Goal: Information Seeking & Learning: Learn about a topic

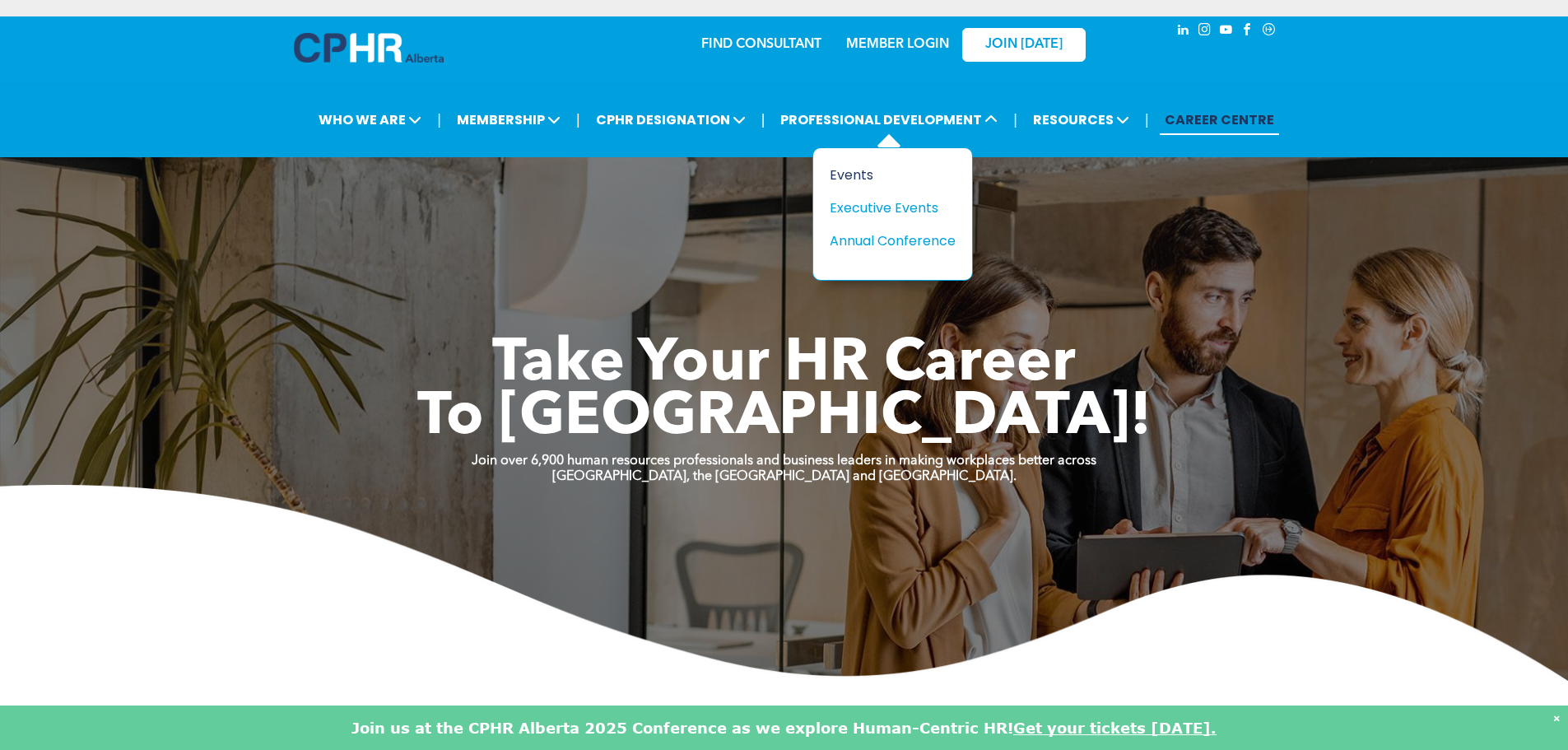
click at [868, 169] on div "Events" at bounding box center [886, 175] width 114 height 20
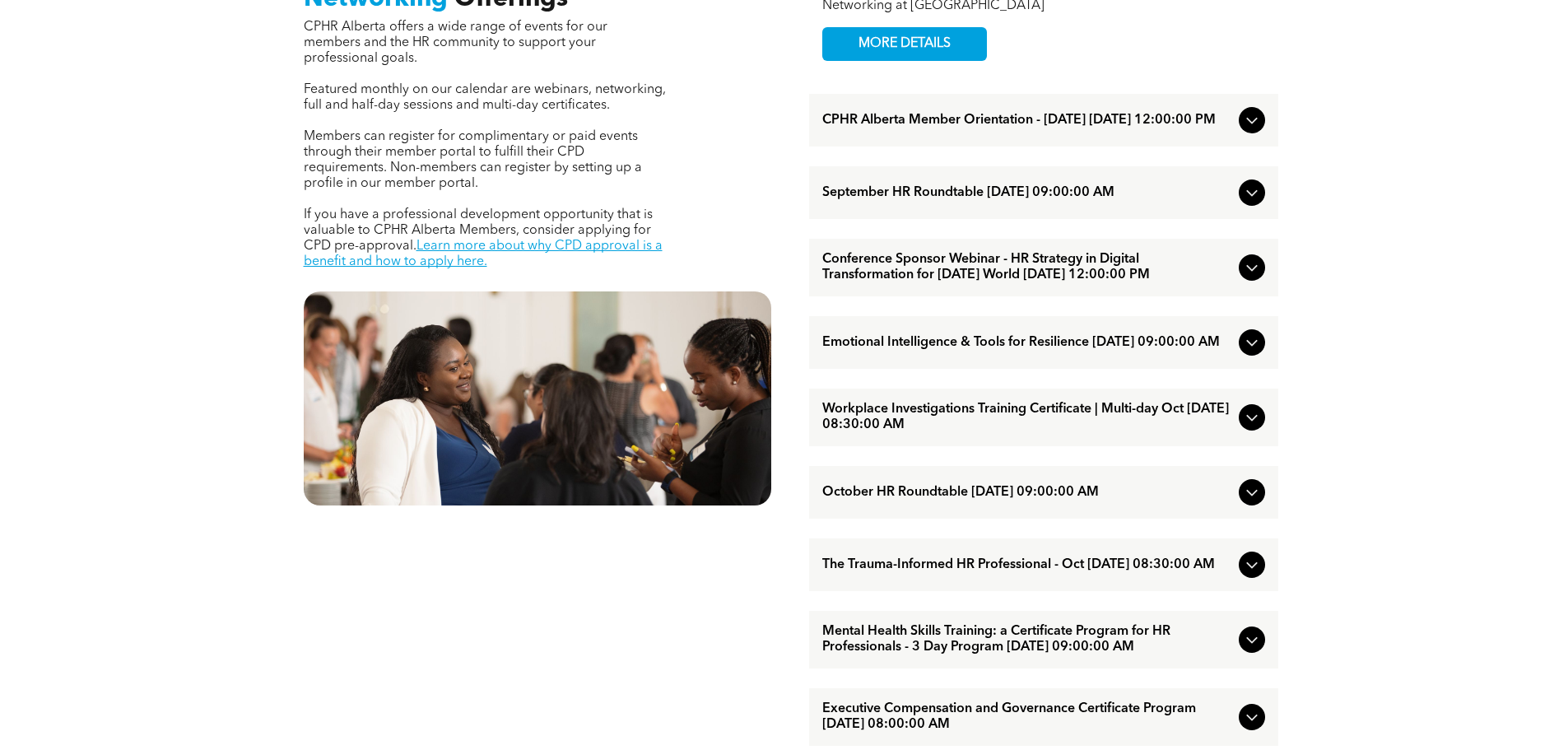
scroll to position [741, 0]
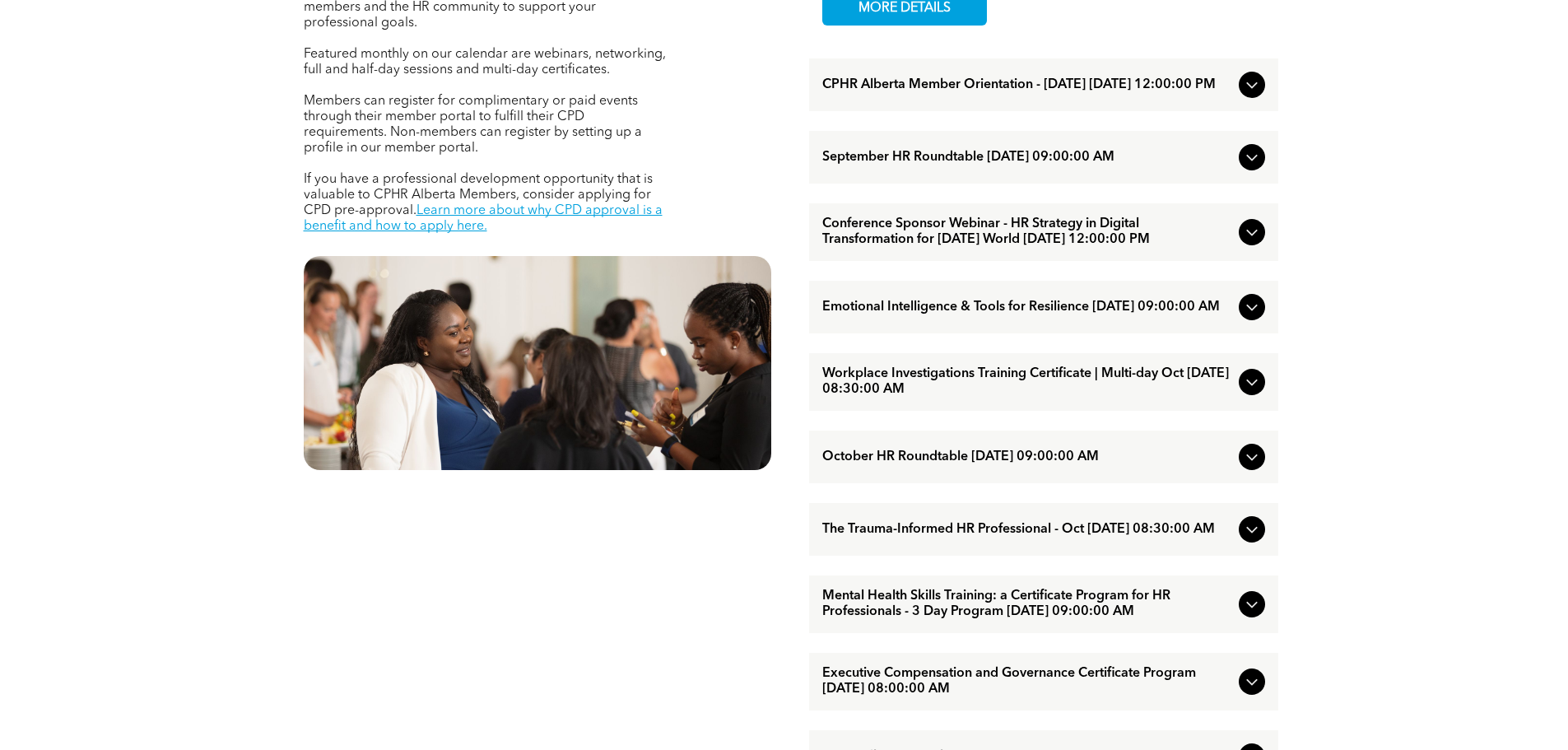
click at [1253, 165] on icon at bounding box center [1251, 157] width 19 height 19
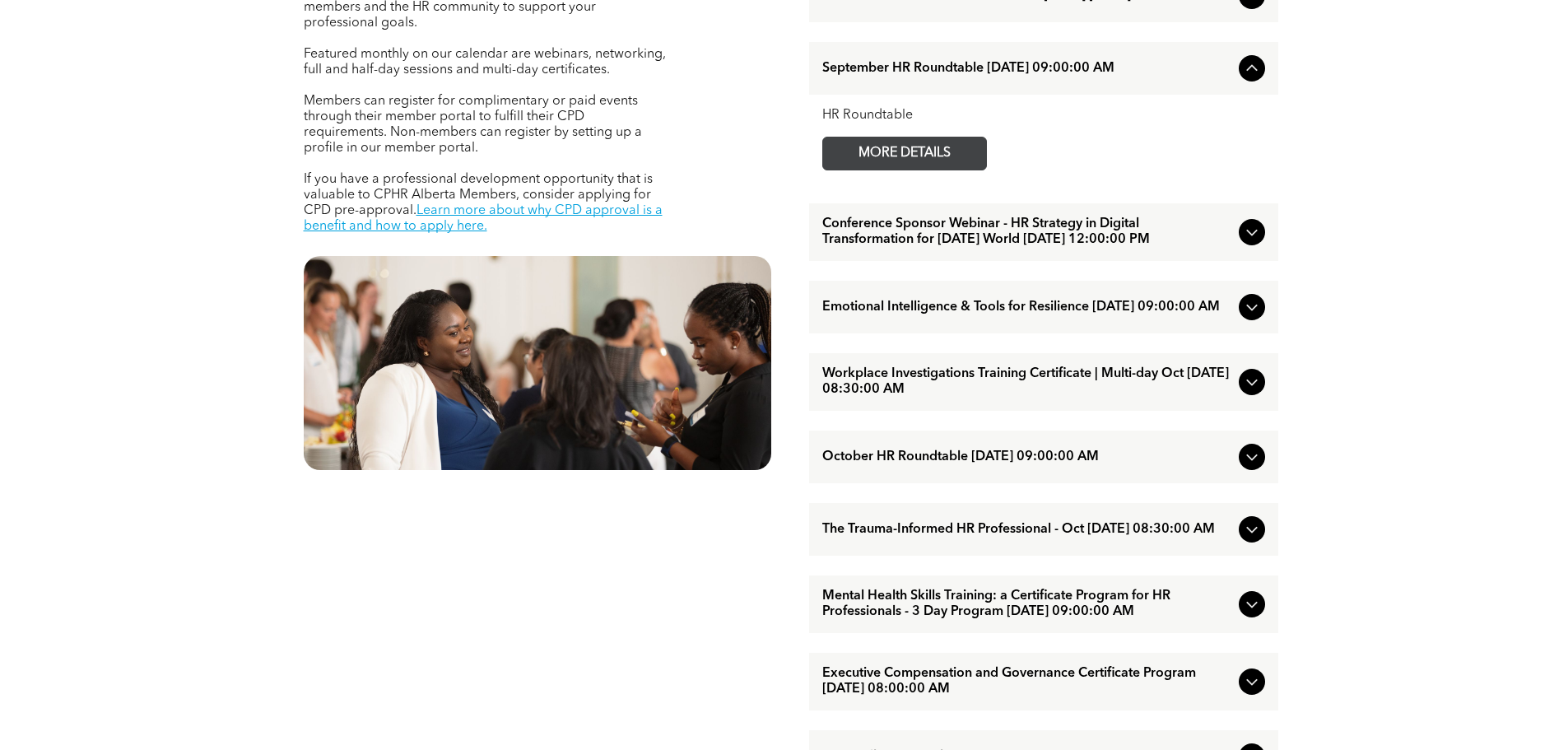
click at [920, 160] on span "MORE DETAILS" at bounding box center [904, 153] width 130 height 32
click at [1247, 317] on icon at bounding box center [1251, 307] width 19 height 19
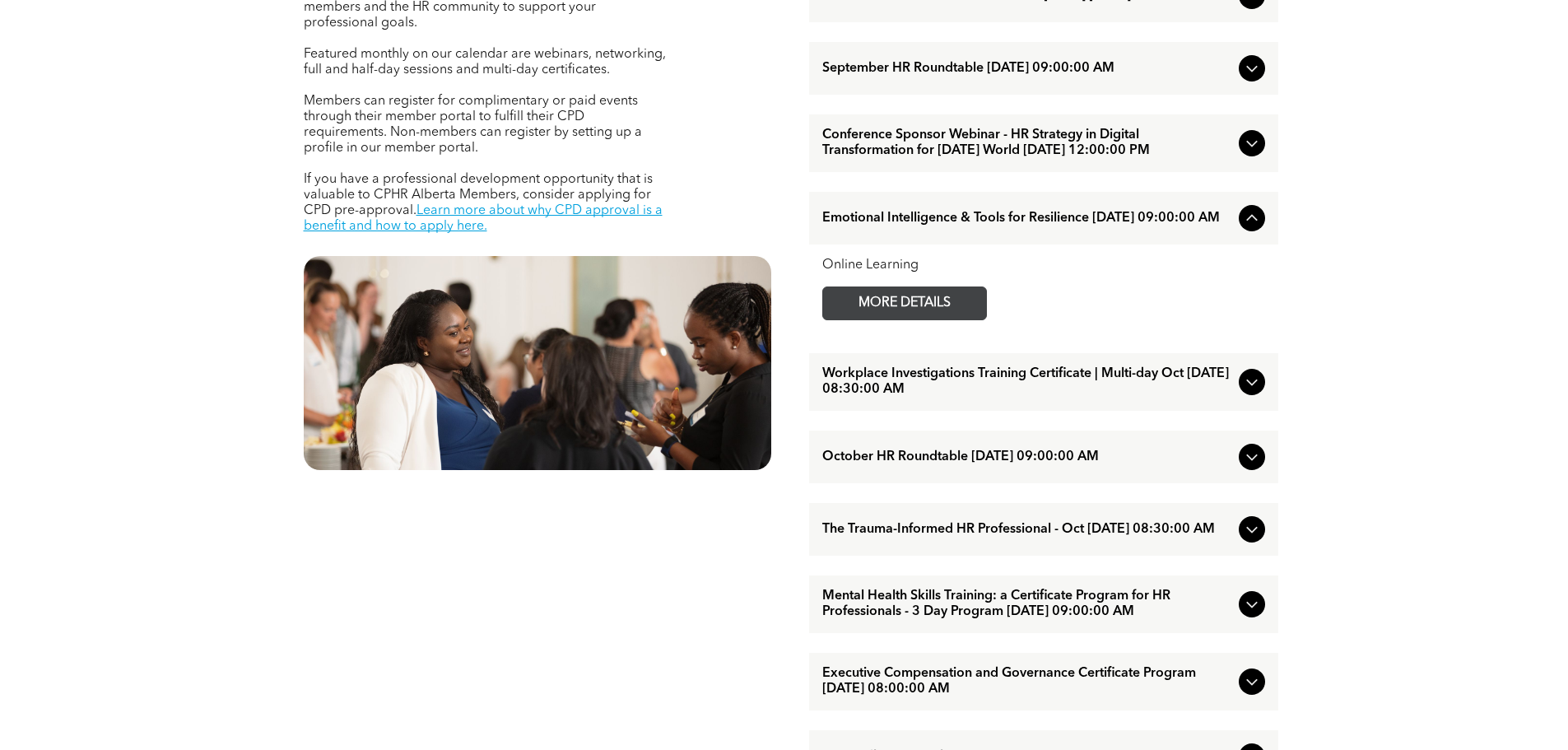
click at [905, 320] on span "MORE DETAILS" at bounding box center [904, 303] width 130 height 32
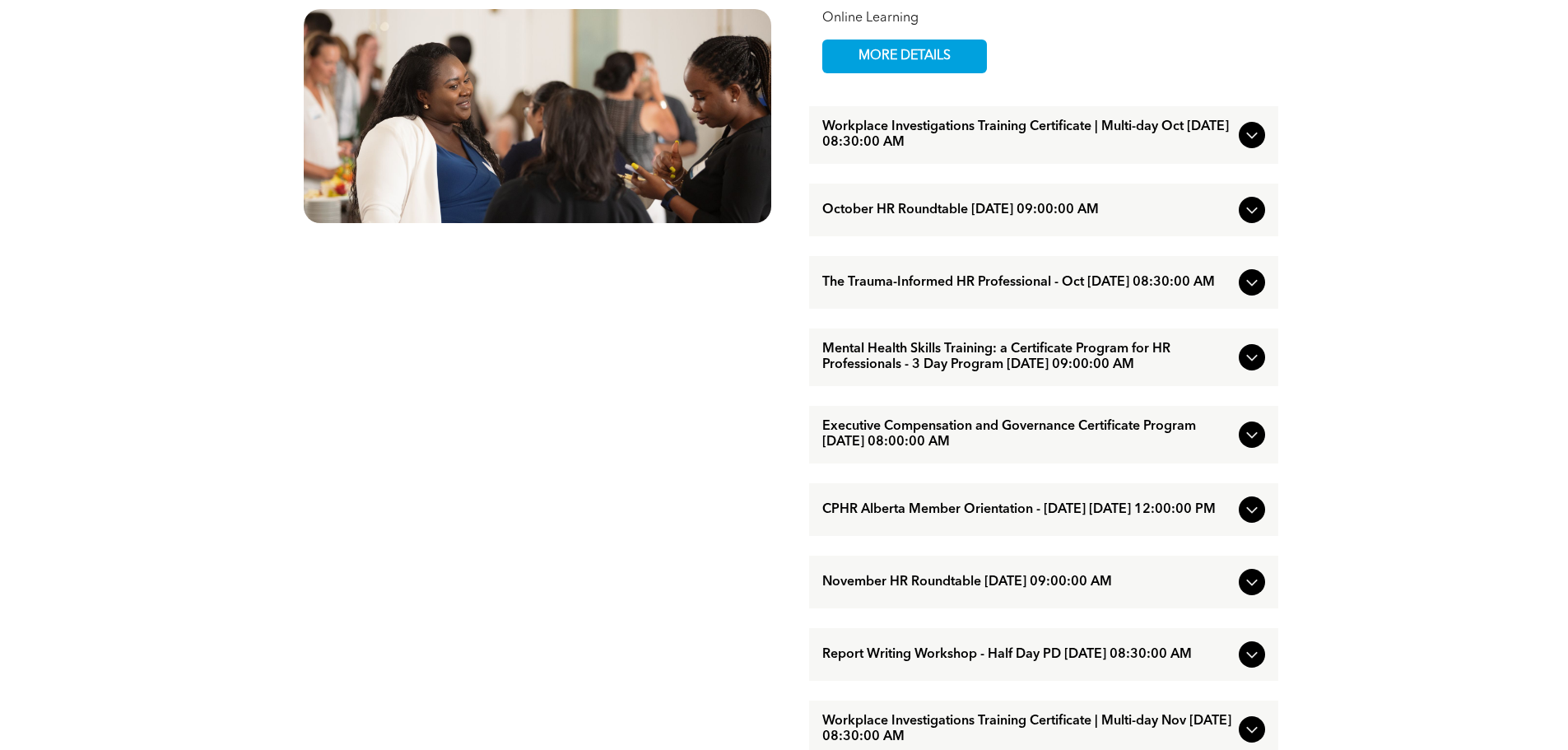
click at [1251, 220] on icon at bounding box center [1251, 210] width 19 height 19
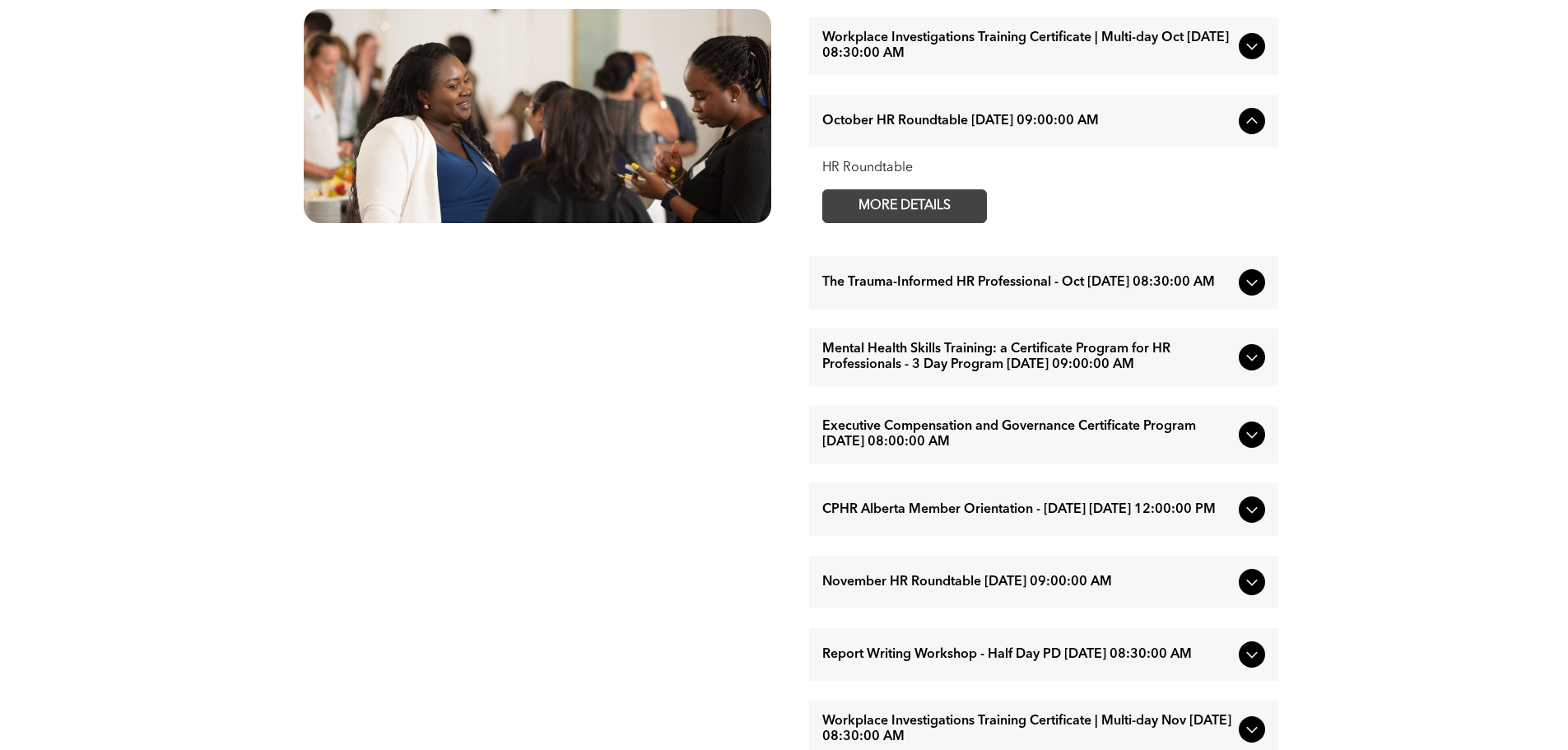
click at [966, 220] on span "MORE DETAILS" at bounding box center [904, 206] width 130 height 32
click at [1240, 296] on div at bounding box center [1251, 282] width 27 height 27
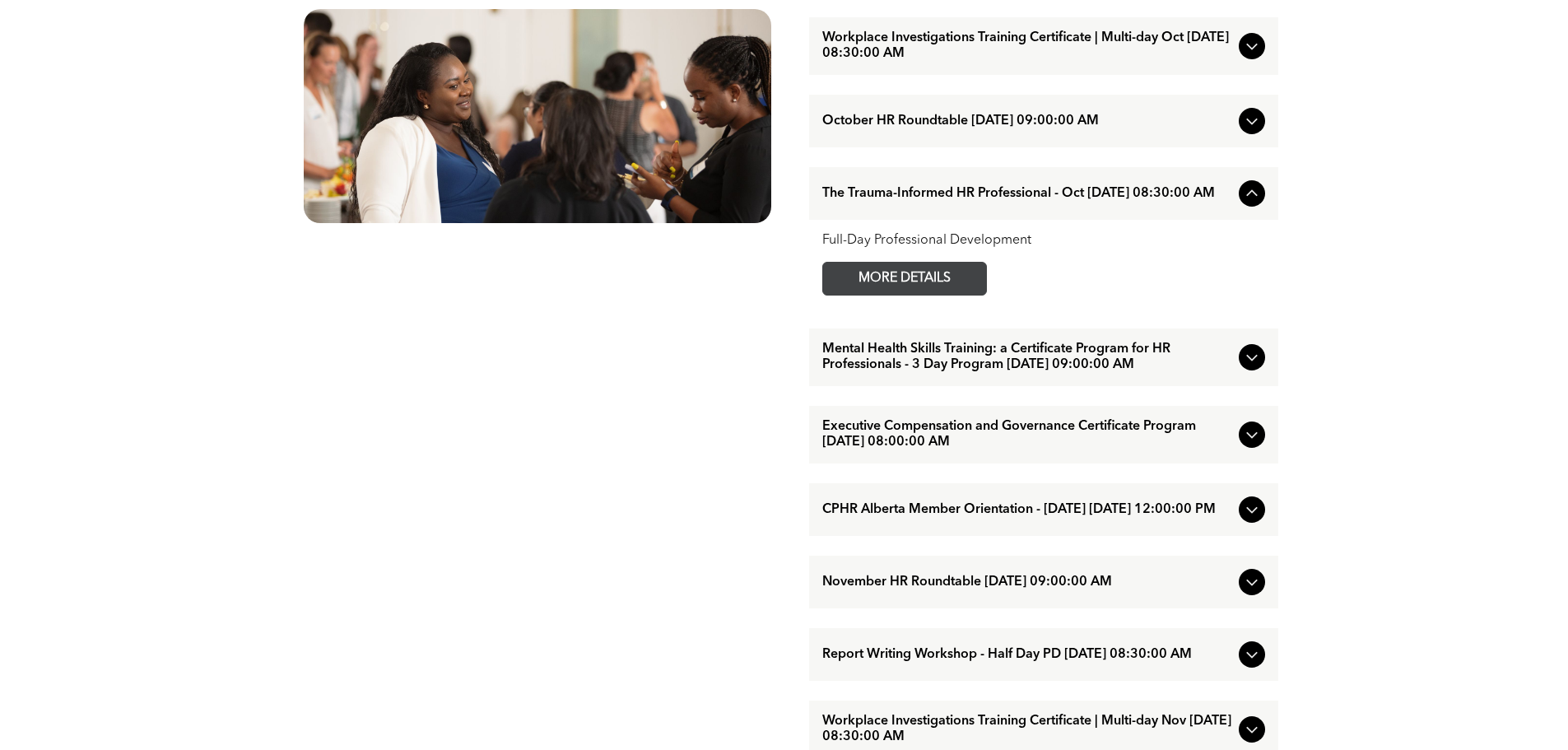
click at [878, 295] on span "MORE DETAILS" at bounding box center [904, 278] width 130 height 32
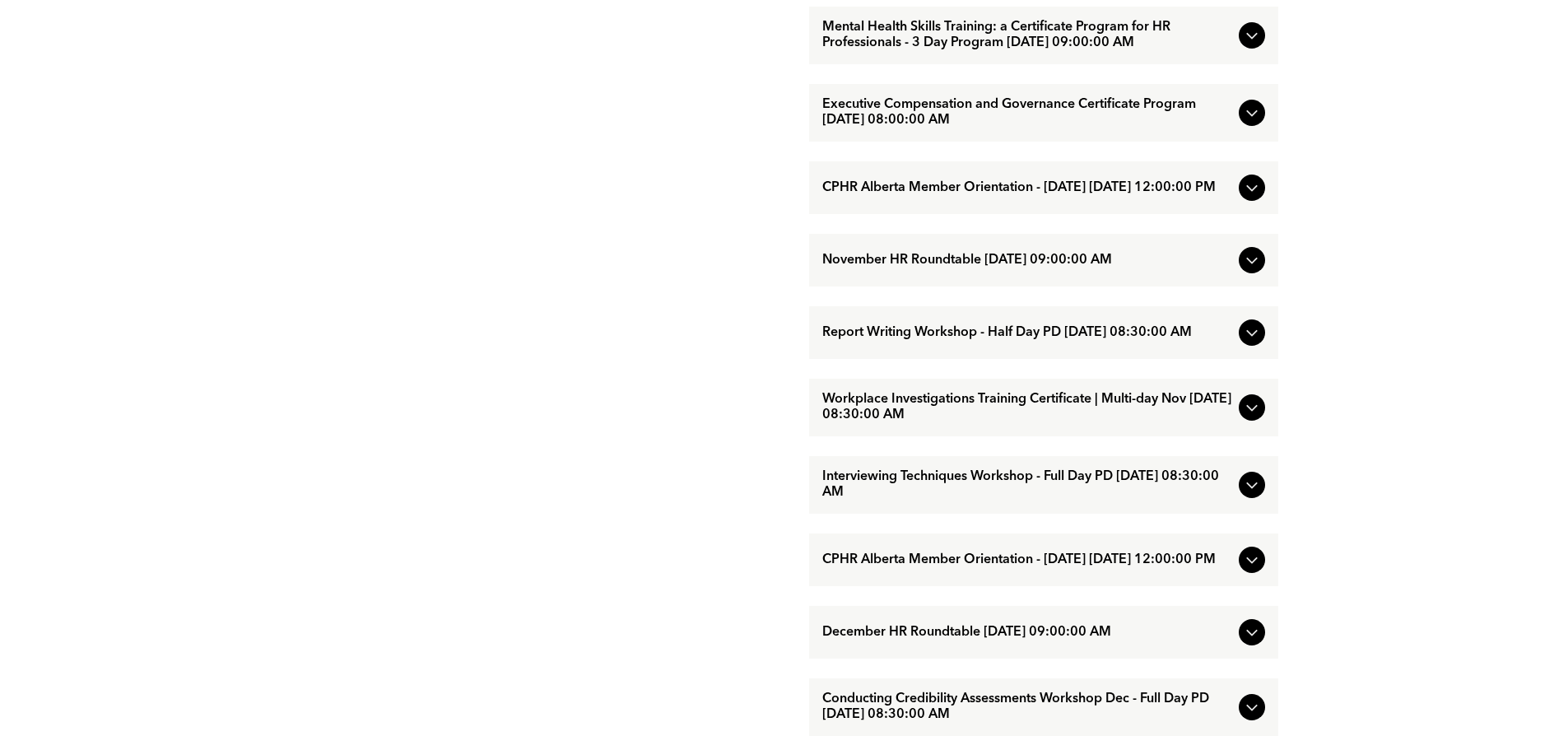
scroll to position [1399, 0]
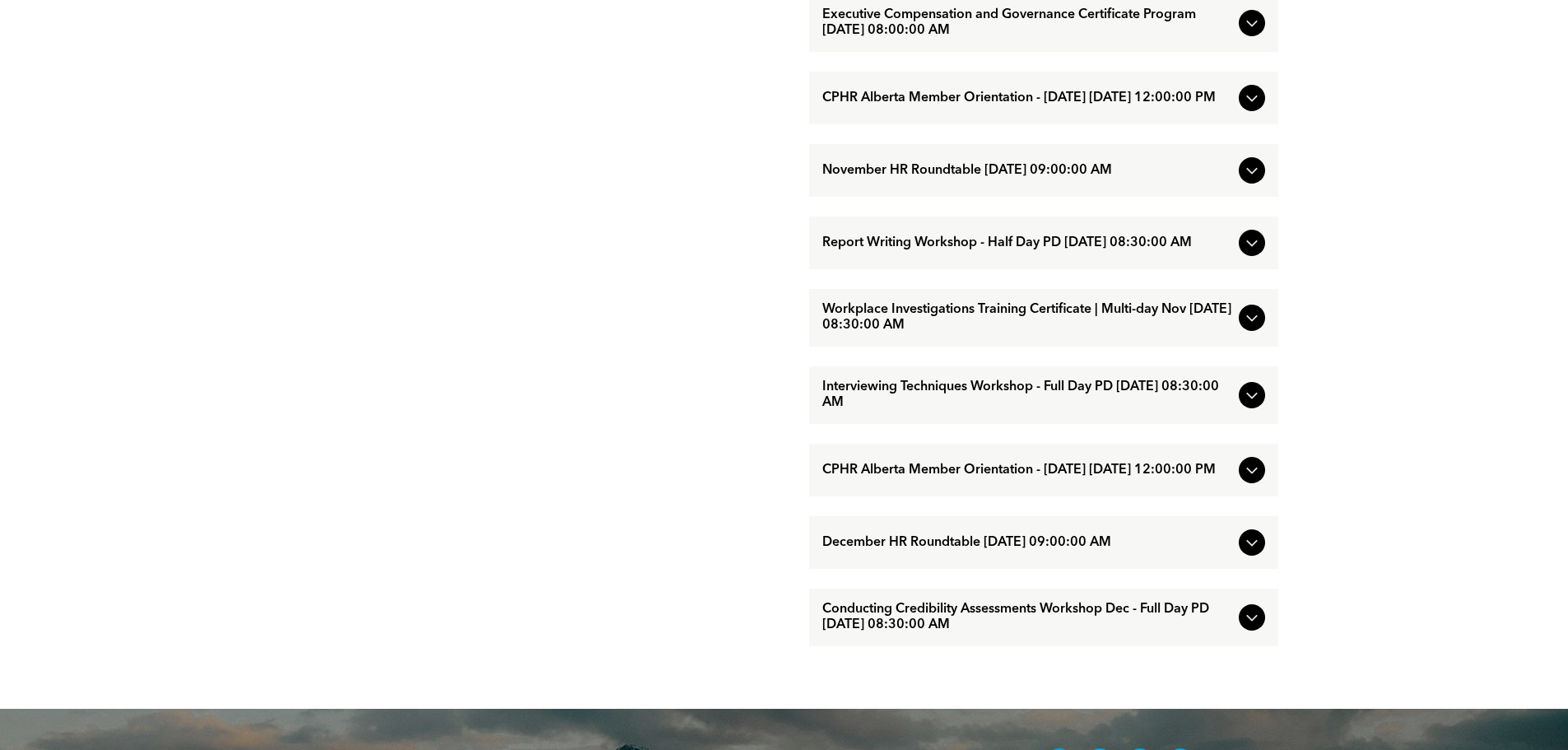
click at [1253, 180] on icon at bounding box center [1251, 170] width 19 height 19
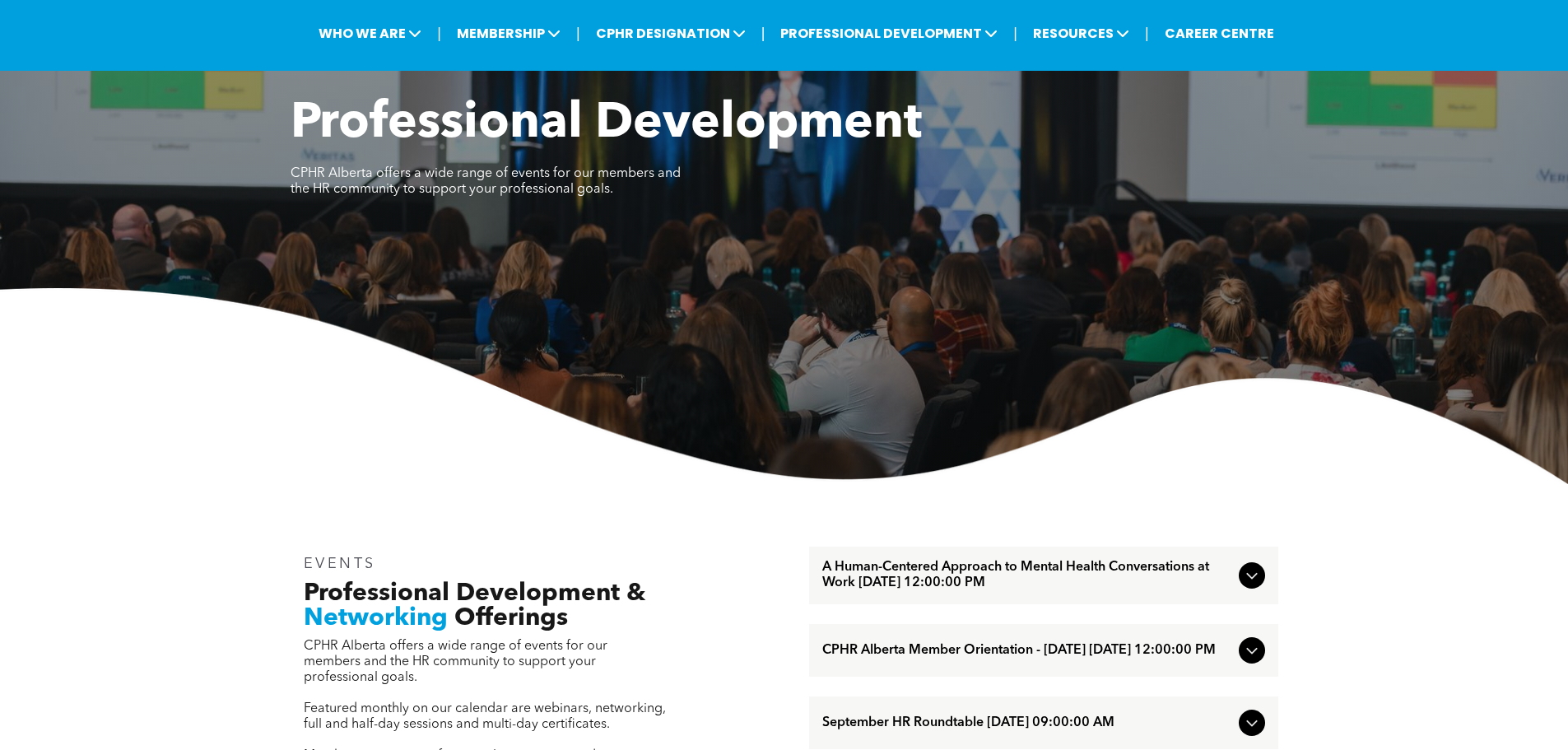
scroll to position [0, 0]
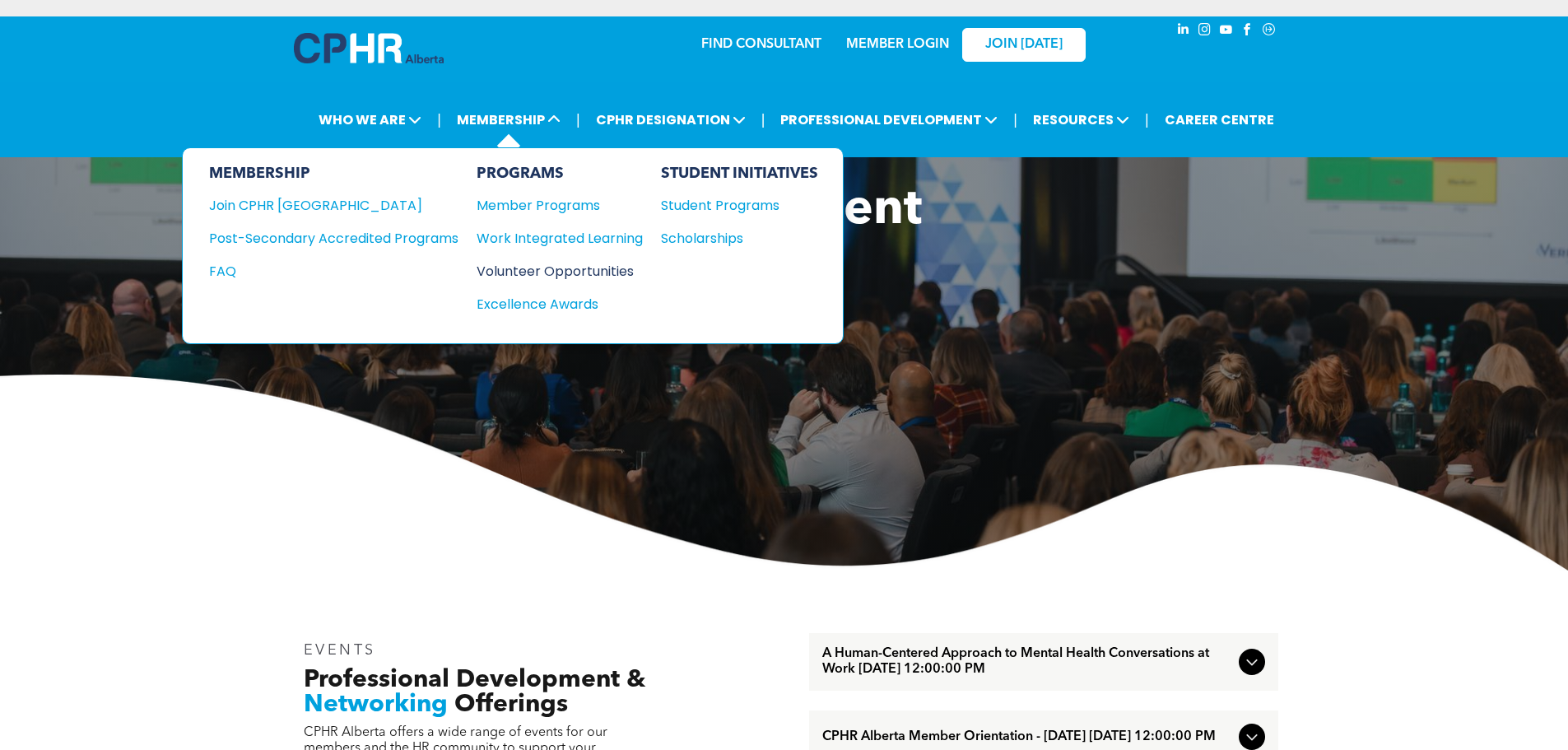
click at [553, 272] on div "Volunteer Opportunities" at bounding box center [551, 272] width 150 height 20
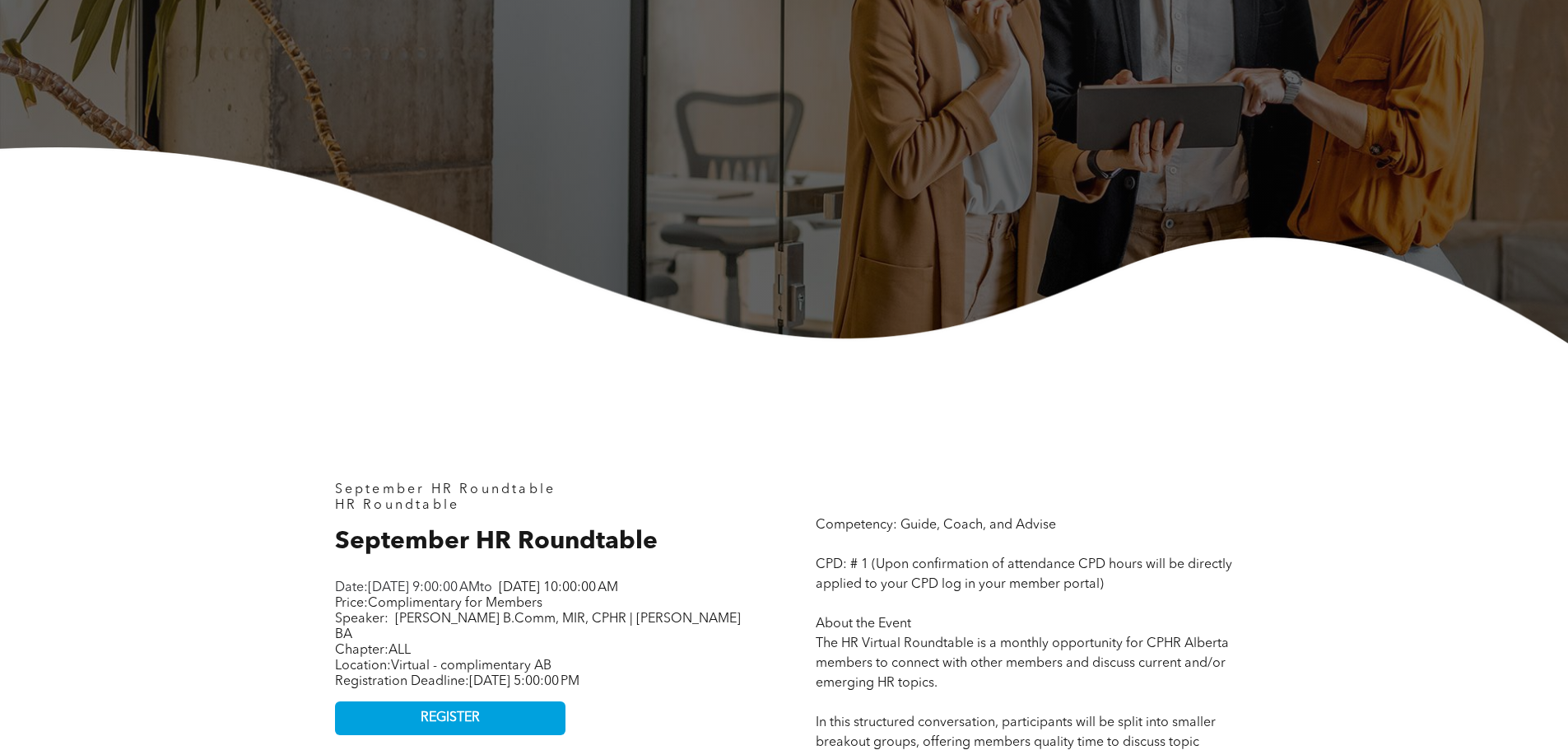
scroll to position [494, 0]
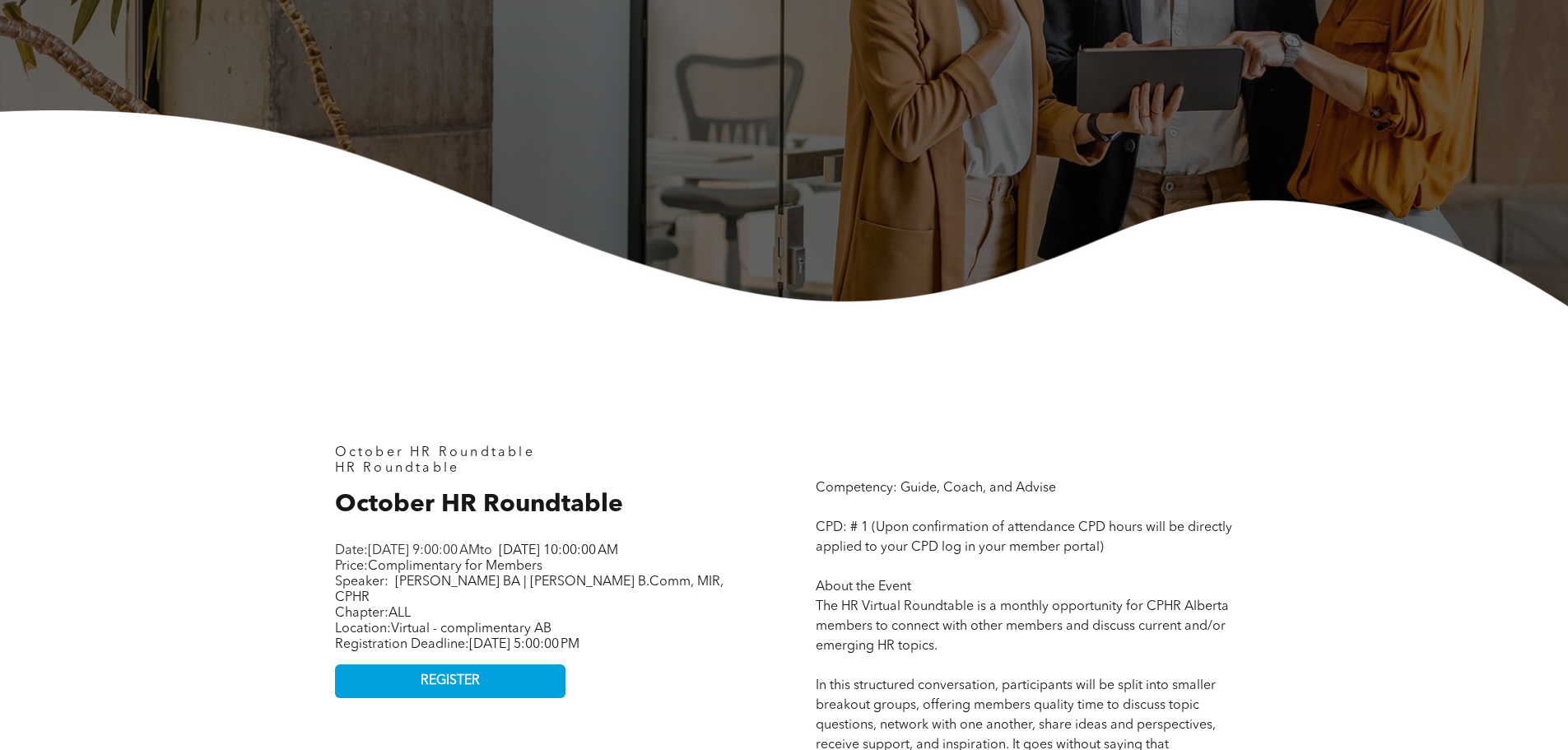
scroll to position [576, 0]
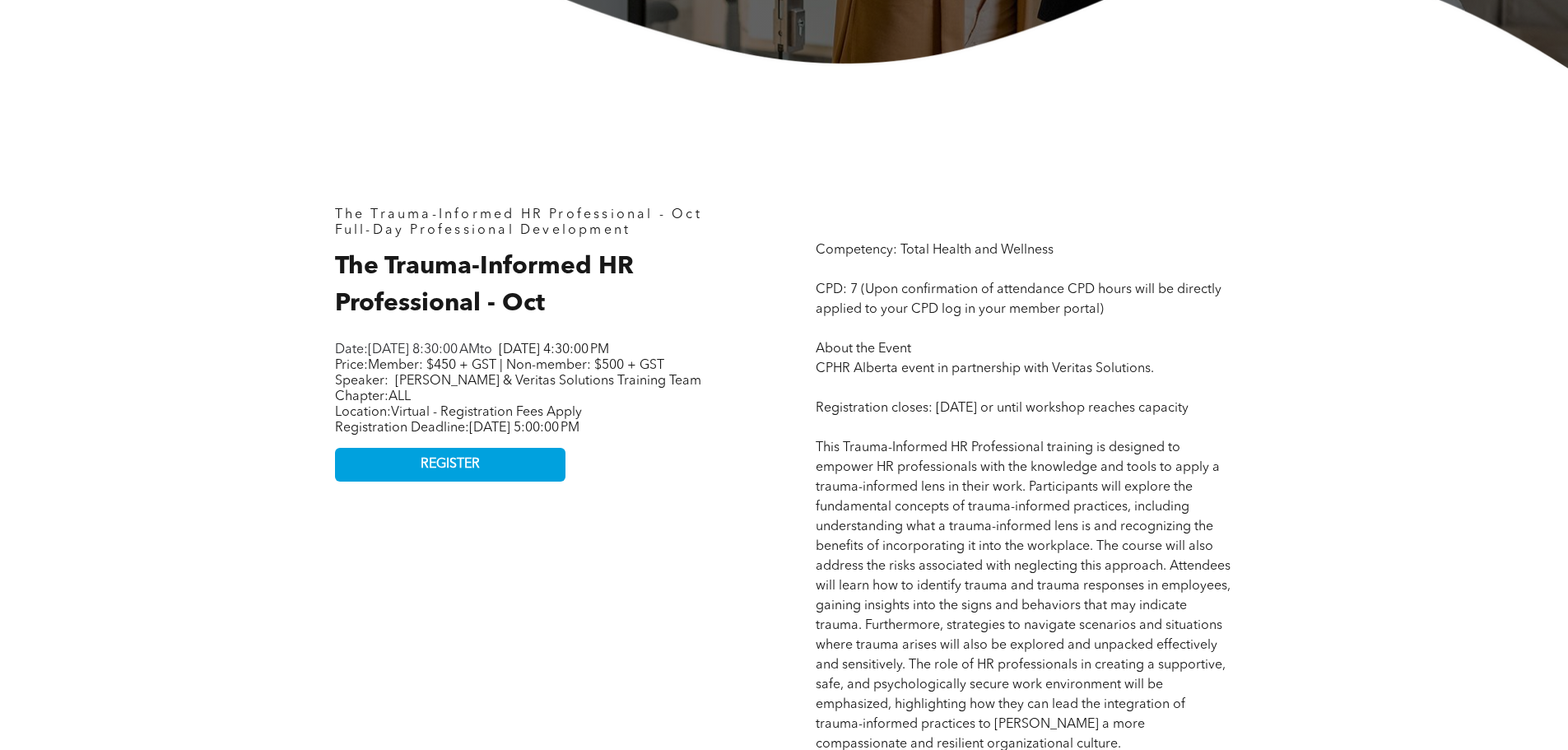
scroll to position [659, 0]
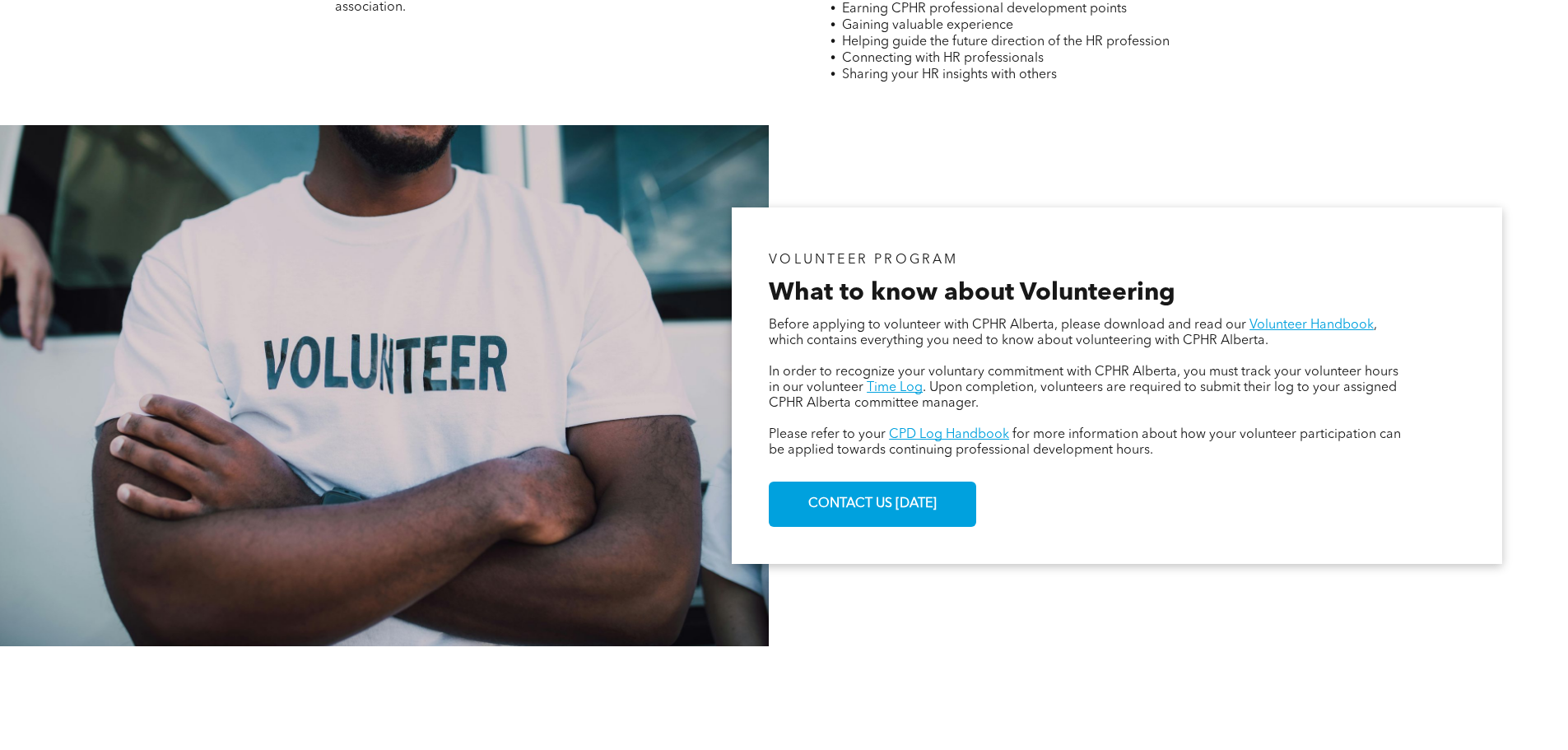
scroll to position [988, 0]
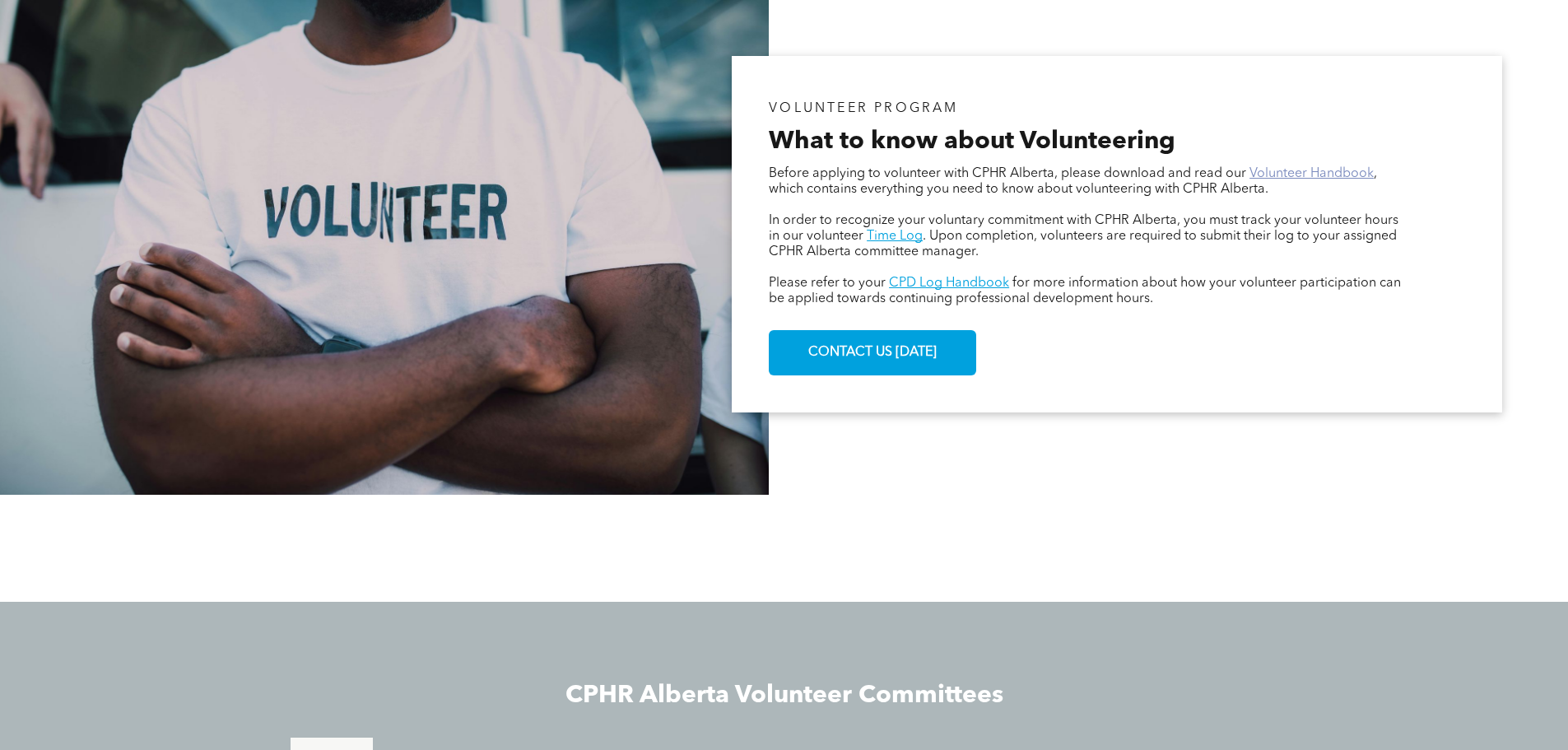
click at [1306, 175] on link "Volunteer Handbook" at bounding box center [1311, 174] width 125 height 13
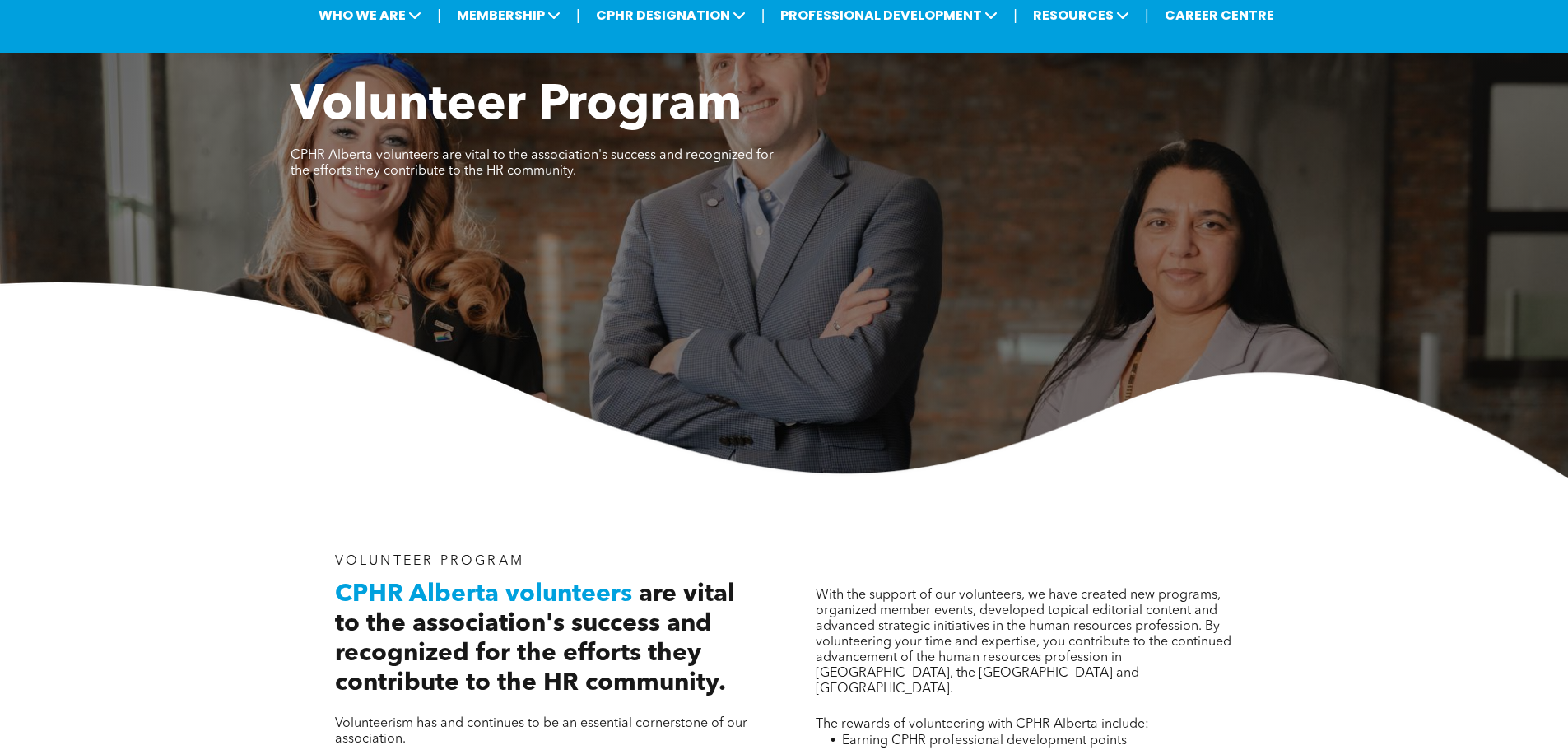
scroll to position [0, 0]
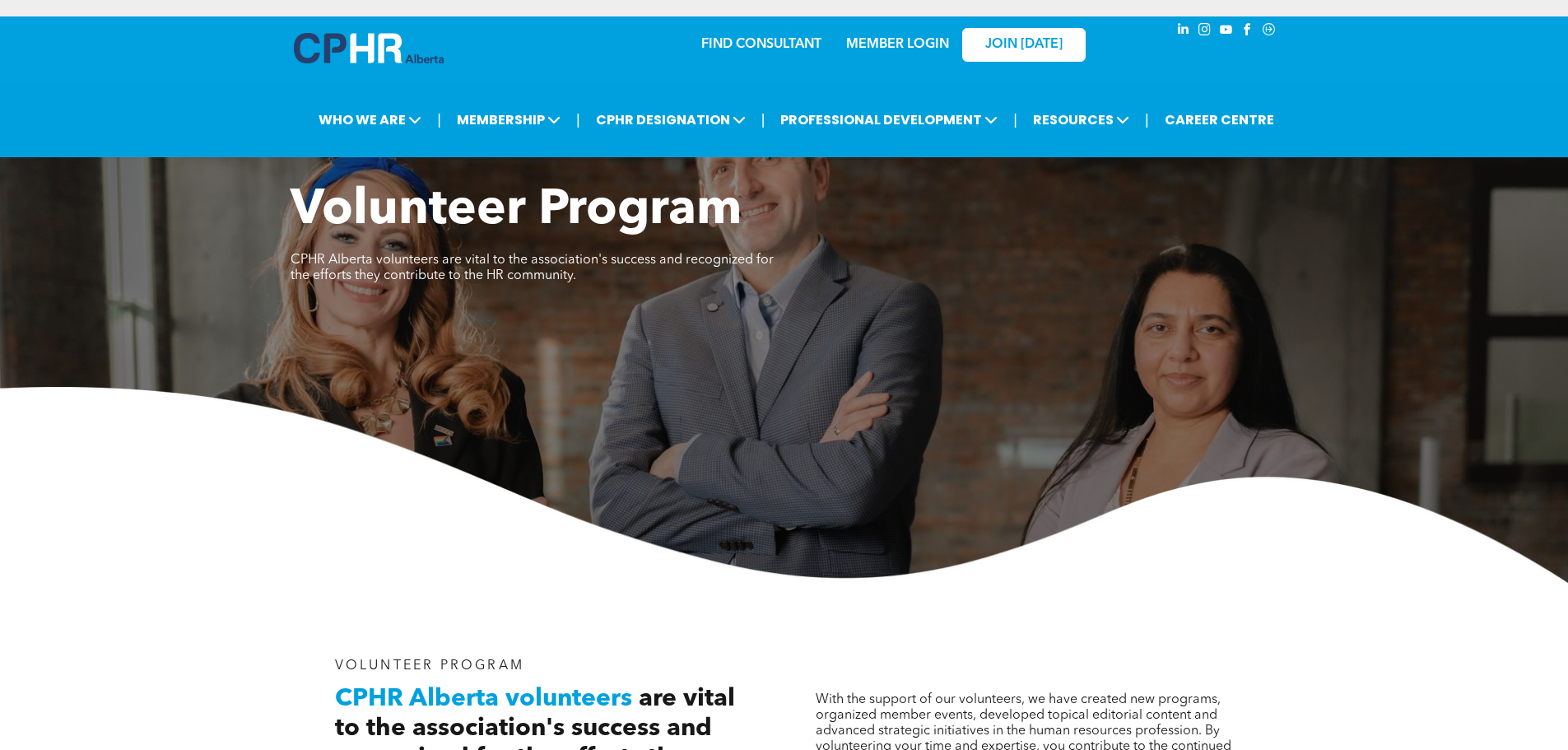
click at [924, 47] on link "MEMBER LOGIN" at bounding box center [897, 44] width 103 height 13
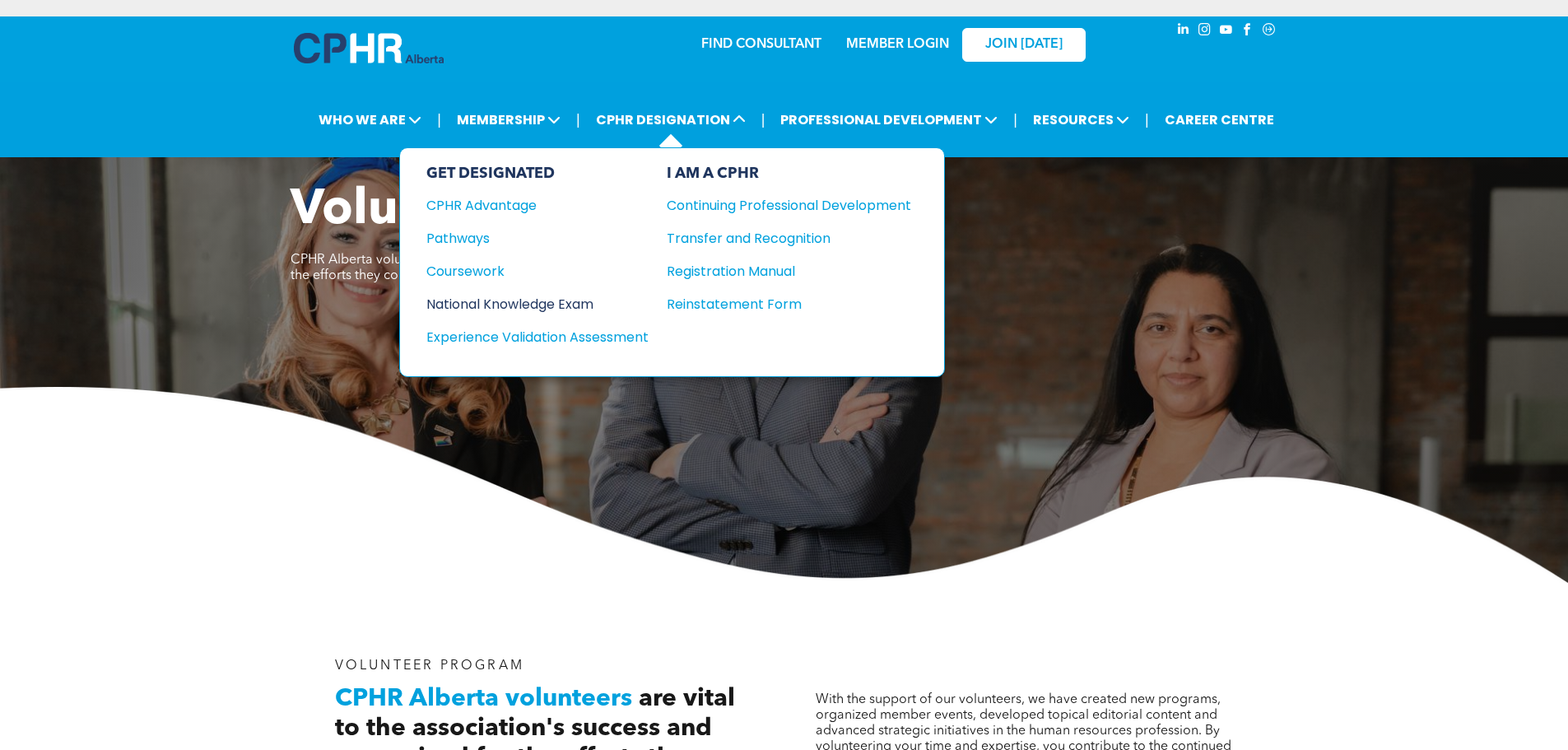
click at [520, 307] on div "National Knowledge Exam" at bounding box center [526, 304] width 200 height 20
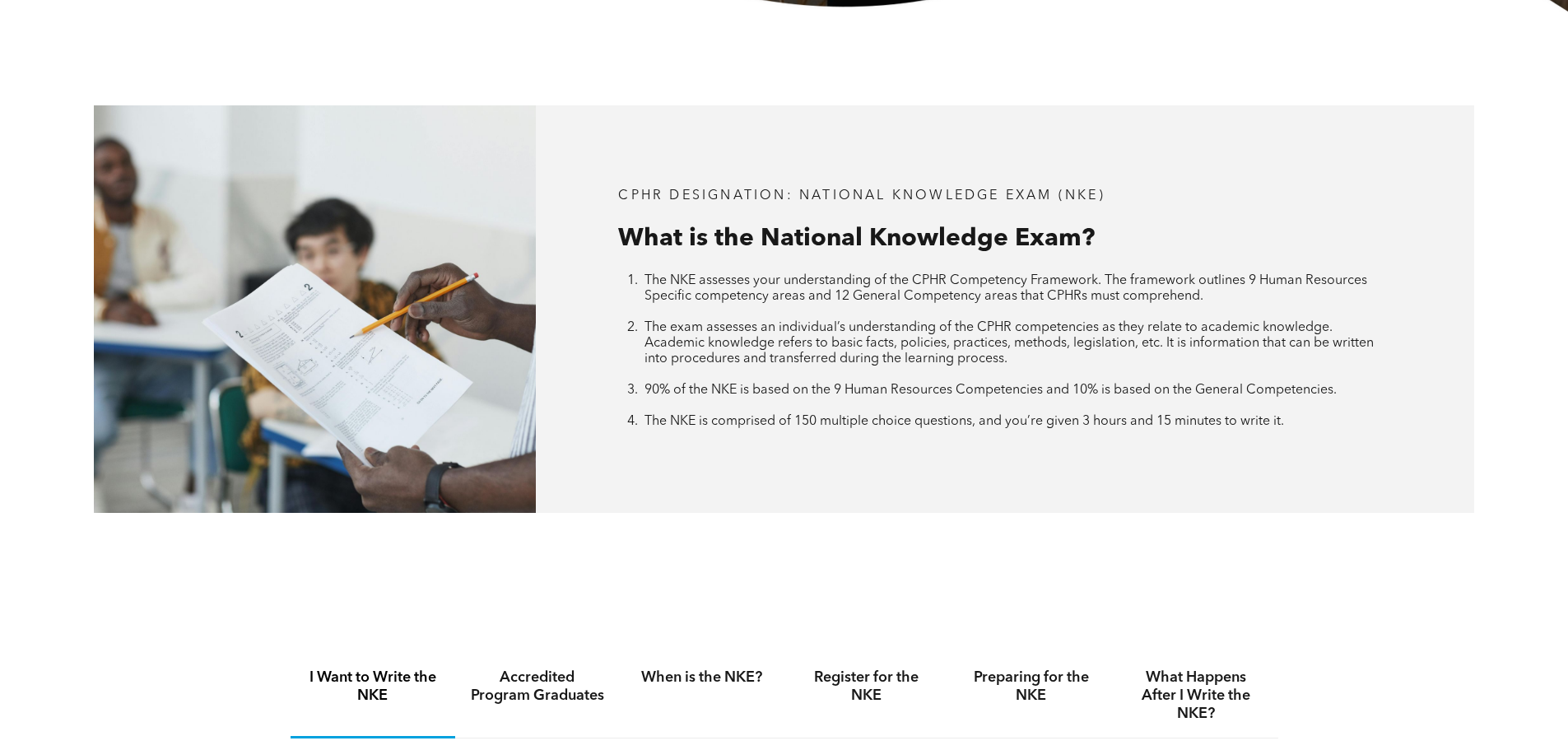
scroll to position [1071, 0]
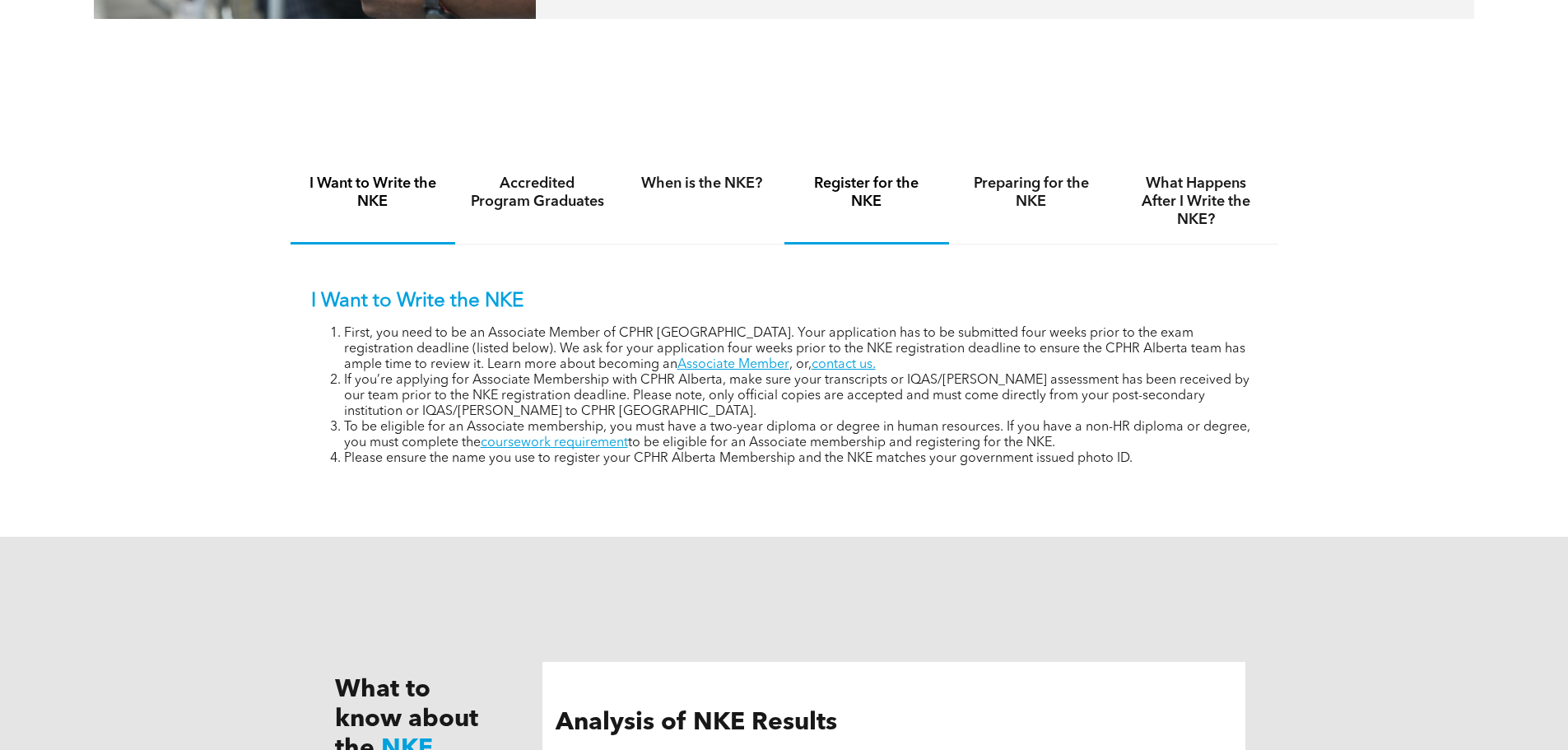
click at [856, 180] on h4 "Register for the NKE" at bounding box center [866, 192] width 135 height 36
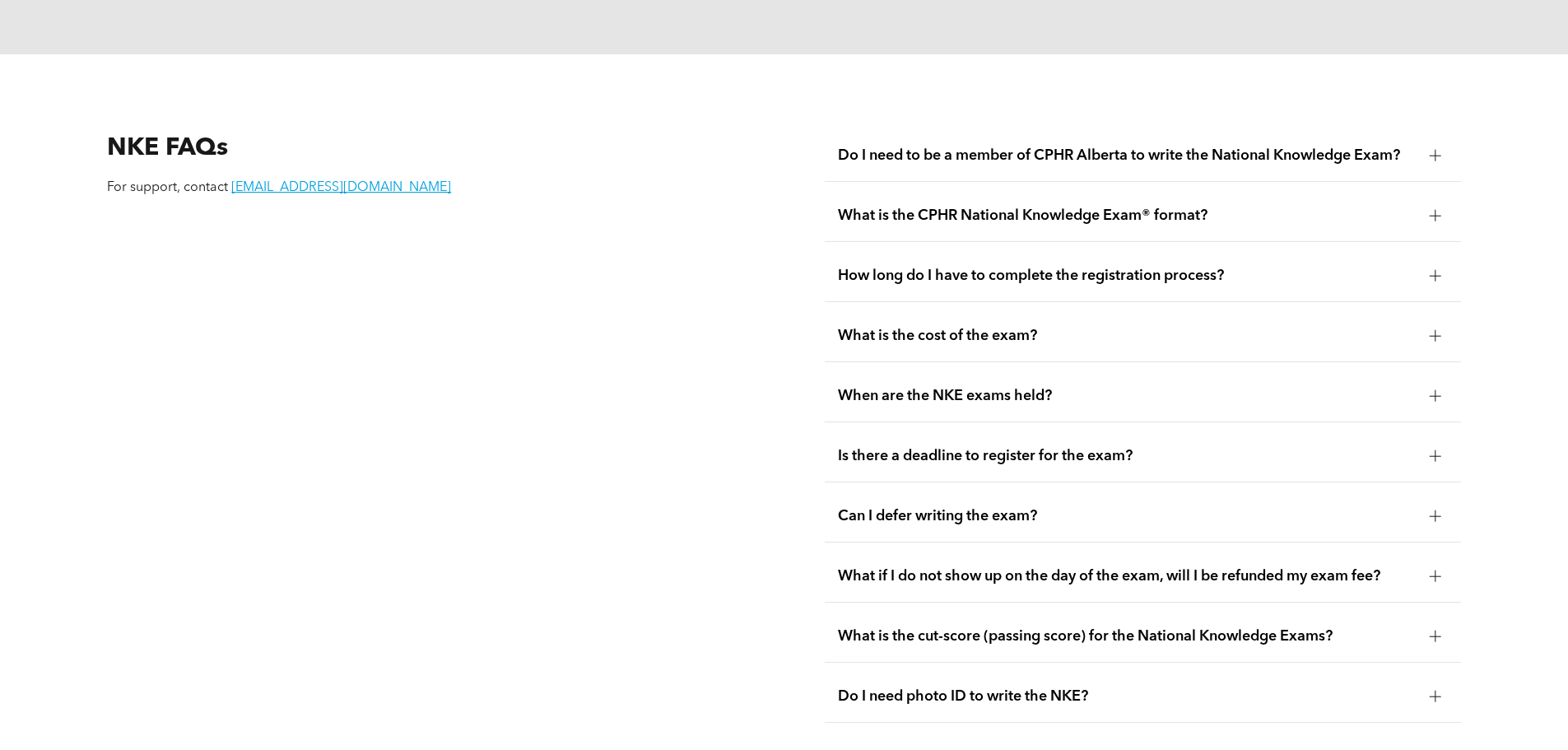
scroll to position [2470, 0]
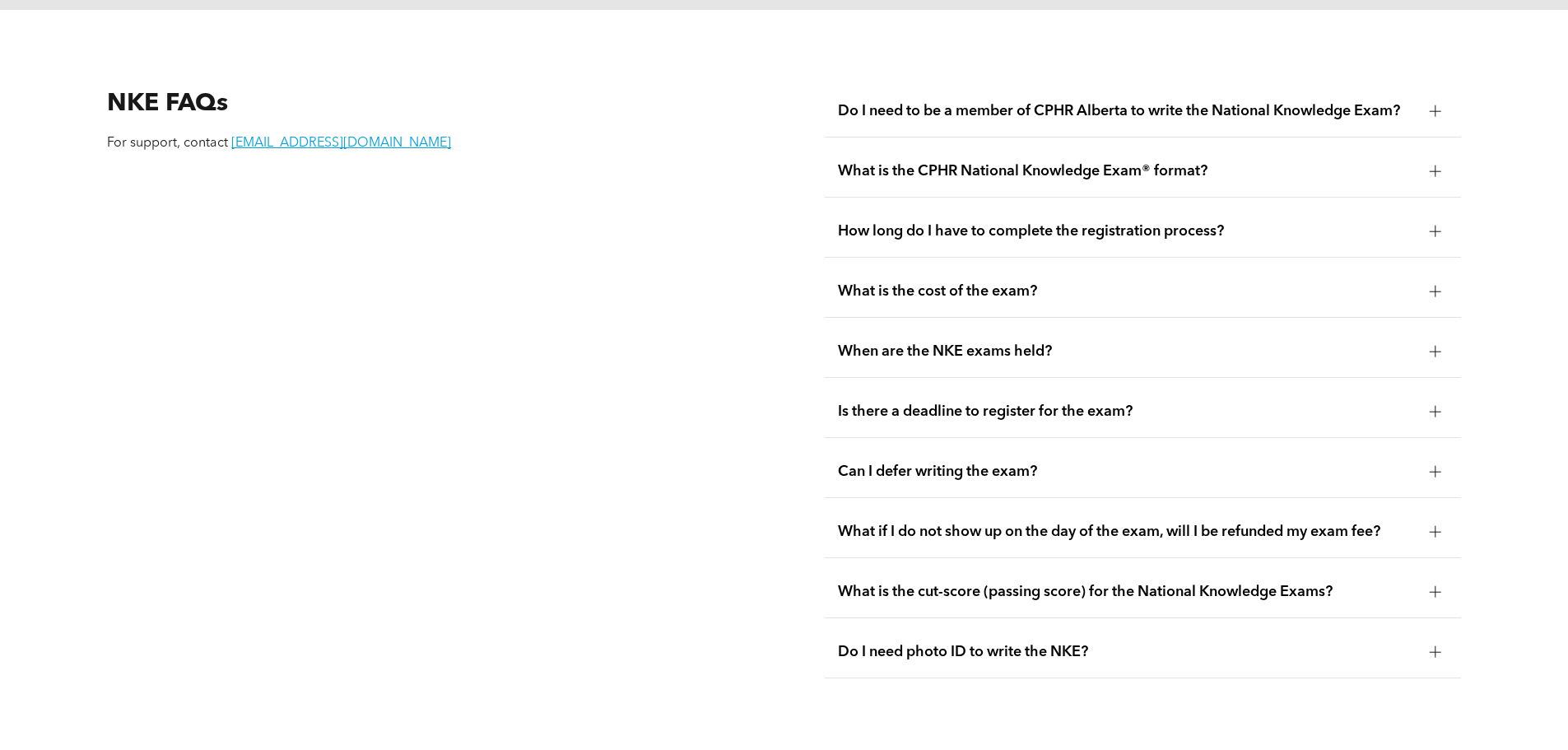
click at [1222, 223] on span "How long do I have to complete the registration process?" at bounding box center [1127, 232] width 579 height 18
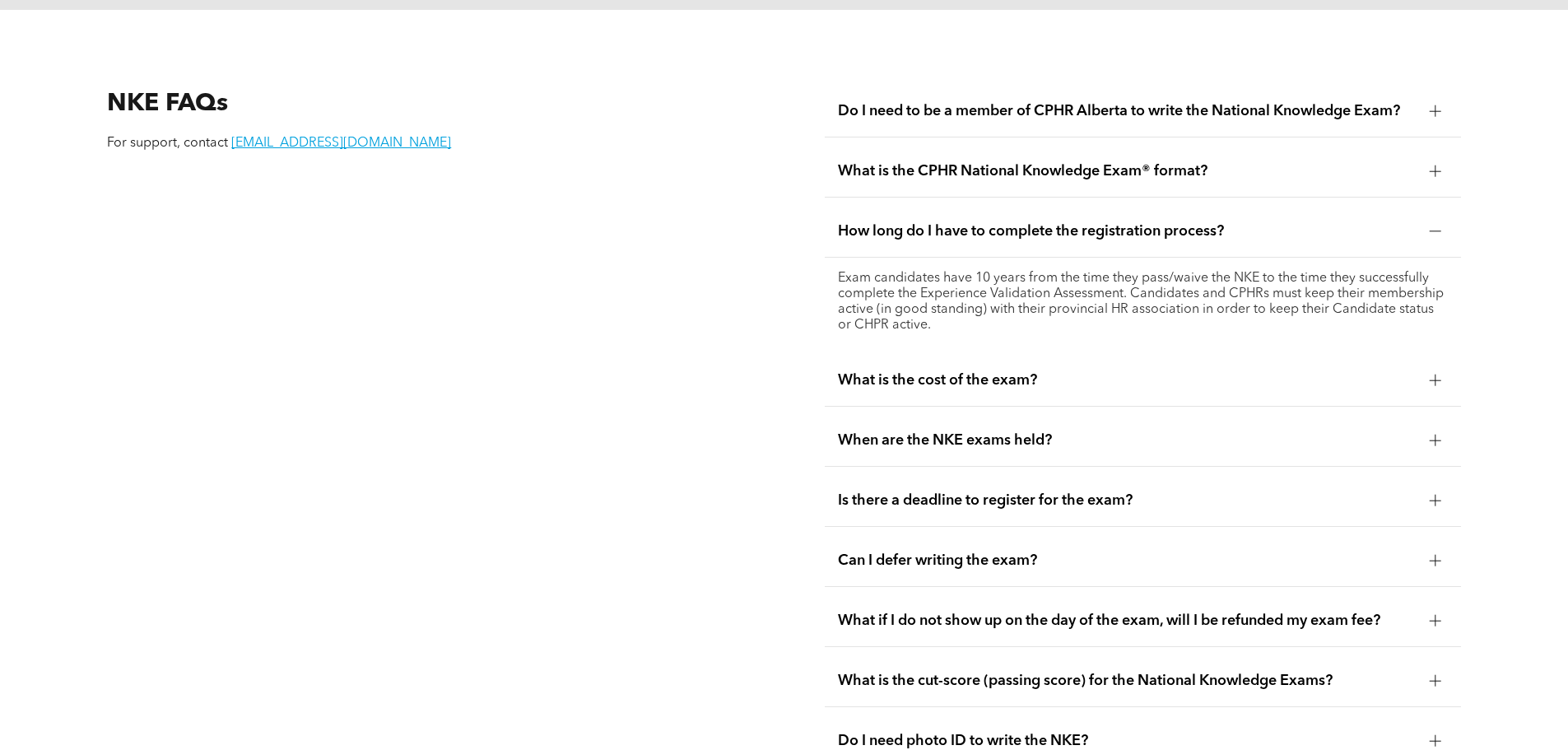
click at [1033, 431] on span "When are the NKE exams held?" at bounding box center [1127, 441] width 579 height 18
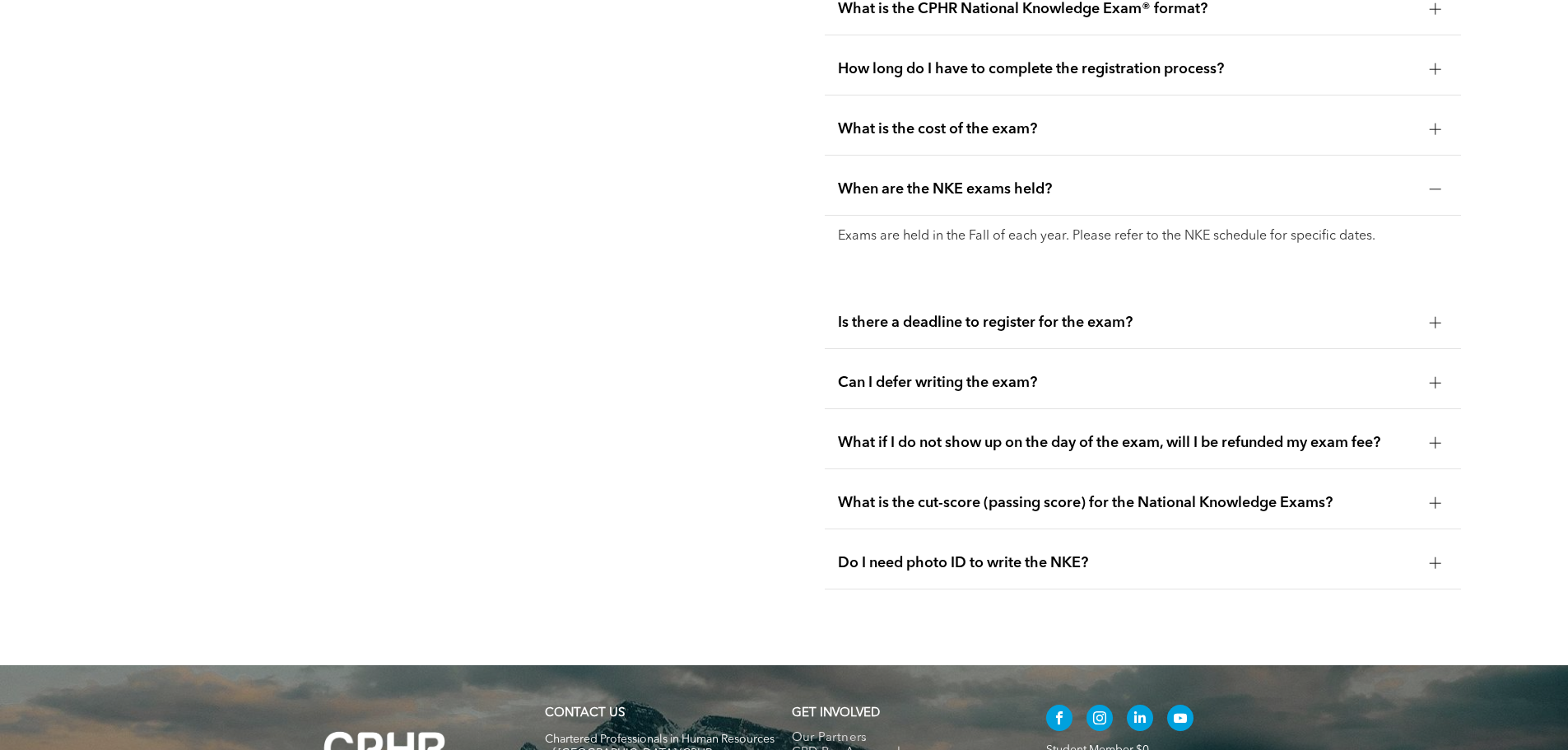
scroll to position [2634, 0]
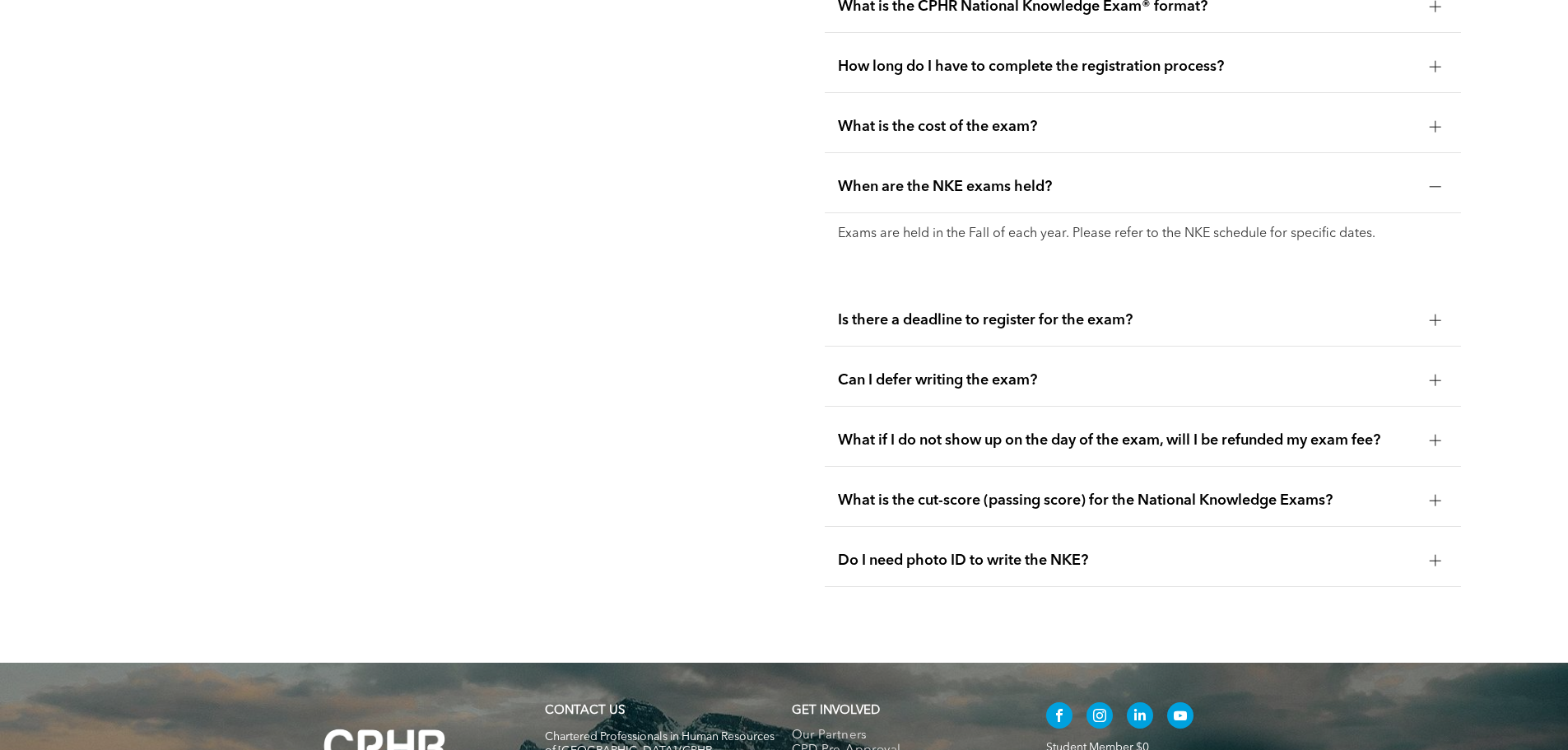
click at [1127, 311] on span "Is there a deadline to register for the exam?" at bounding box center [1127, 321] width 579 height 18
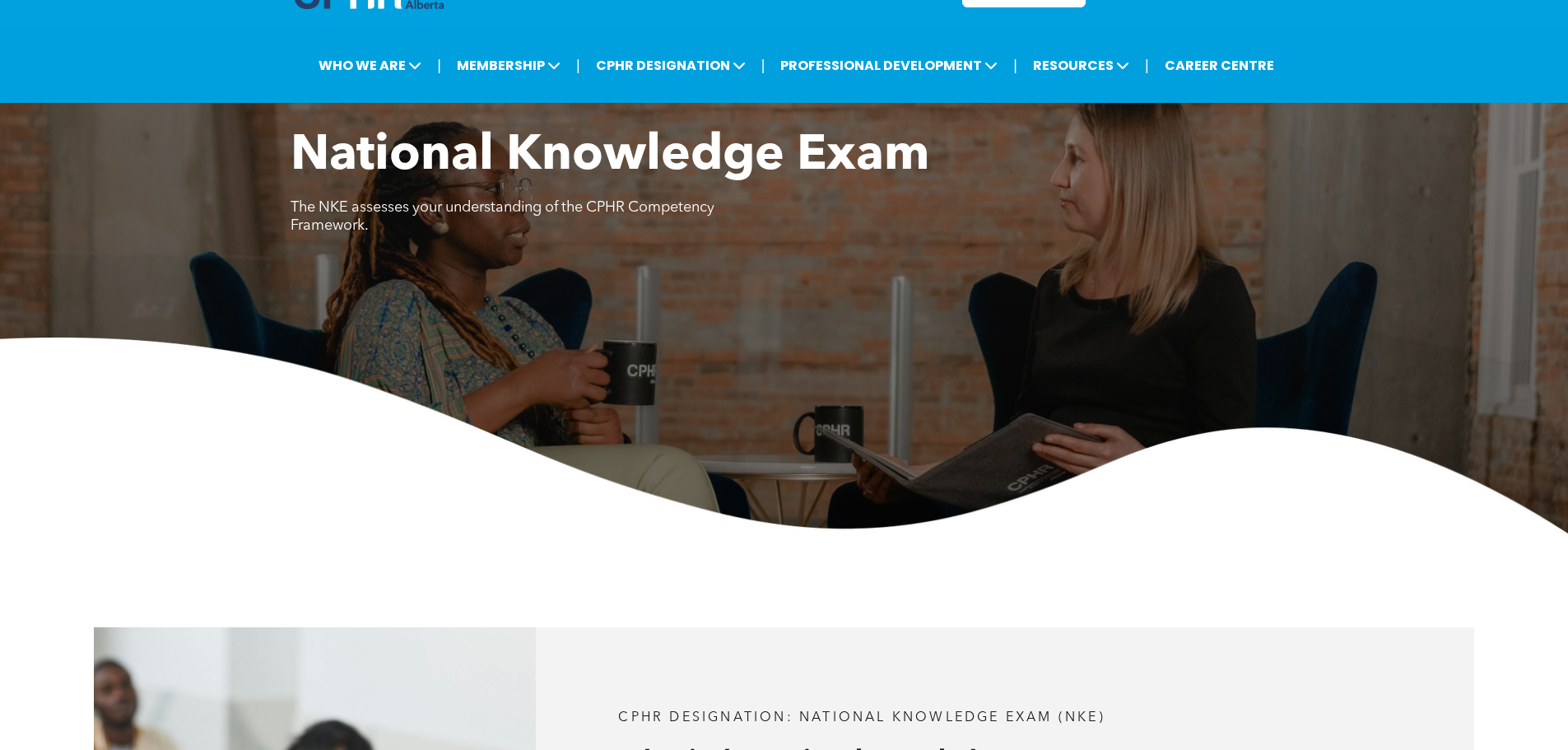
scroll to position [0, 0]
